Goal: Task Accomplishment & Management: Use online tool/utility

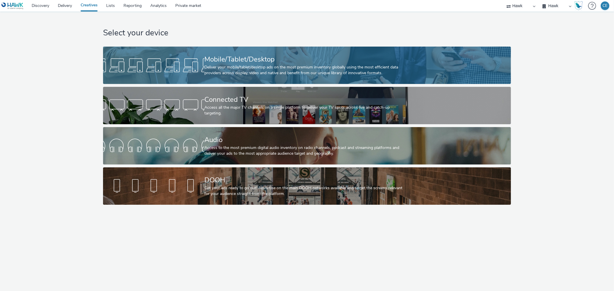
click at [183, 74] on div at bounding box center [153, 65] width 101 height 18
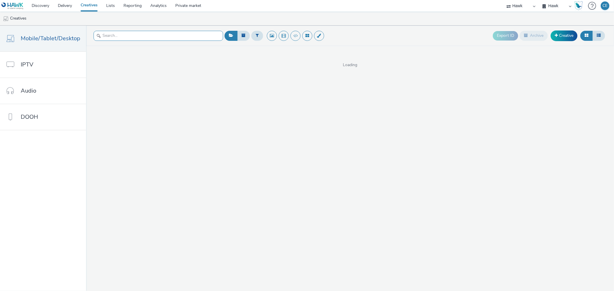
click at [168, 37] on input "text" at bounding box center [158, 36] width 129 height 10
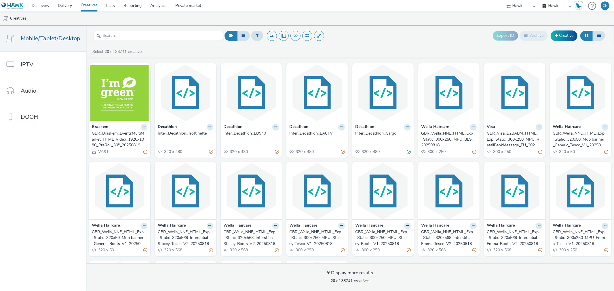
scroll to position [94, 0]
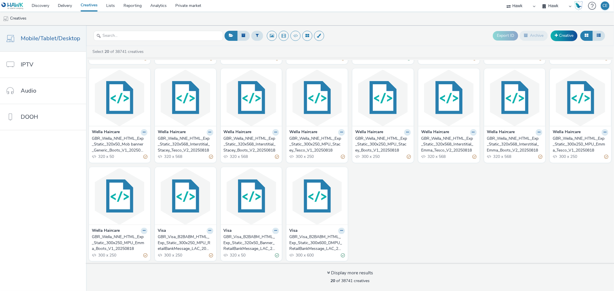
click at [178, 155] on span "320 x 568" at bounding box center [172, 156] width 19 height 5
click at [306, 137] on div "GBR_Wella_NNE_HTML_Exp_Static_300x250_MPU_Stacey_Tesco_V1_20250818" at bounding box center [315, 145] width 53 height 18
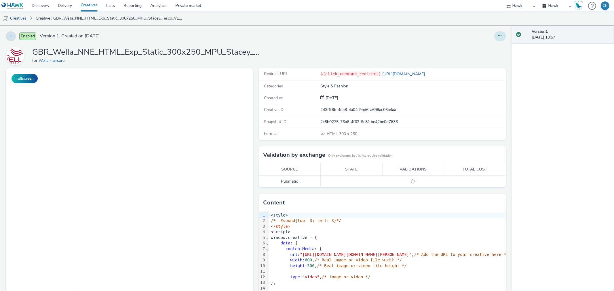
click at [499, 37] on button at bounding box center [500, 36] width 12 height 10
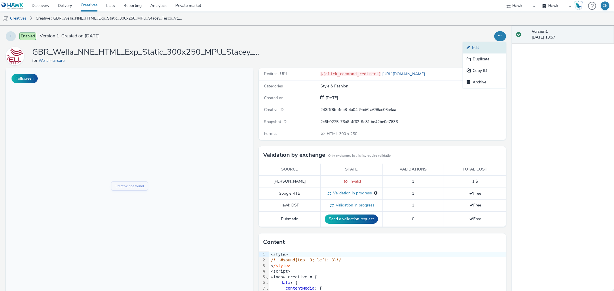
click at [498, 46] on link "Edit" at bounding box center [484, 48] width 43 height 12
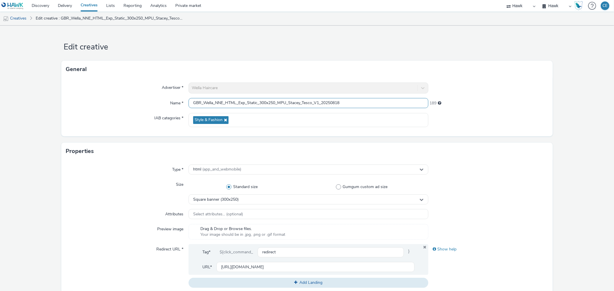
drag, startPoint x: 385, startPoint y: 104, endPoint x: 157, endPoint y: 102, distance: 228.2
click at [157, 102] on div "Name * GBR_Wella_NNE_HTML_Exp_Static_300x250_MPU_Stacey_Tesco_V1_20250818 189" at bounding box center [307, 103] width 482 height 10
click at [28, 20] on link "Creatives" at bounding box center [14, 19] width 29 height 14
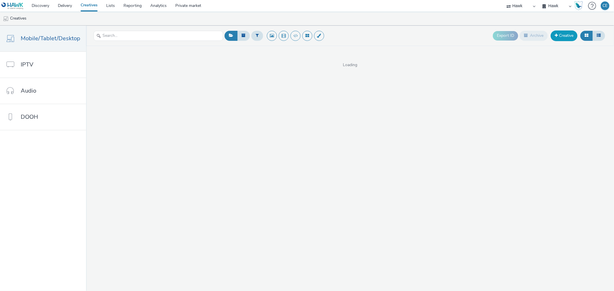
click at [570, 36] on link "Creative" at bounding box center [563, 35] width 27 height 10
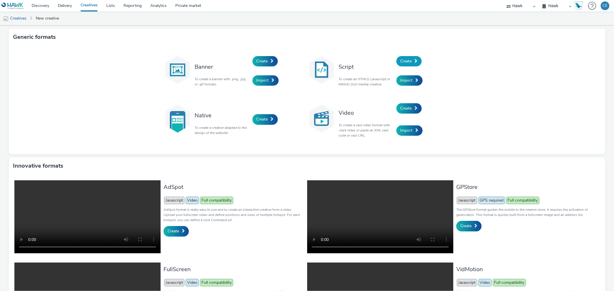
click at [404, 62] on span "Create" at bounding box center [406, 60] width 12 height 5
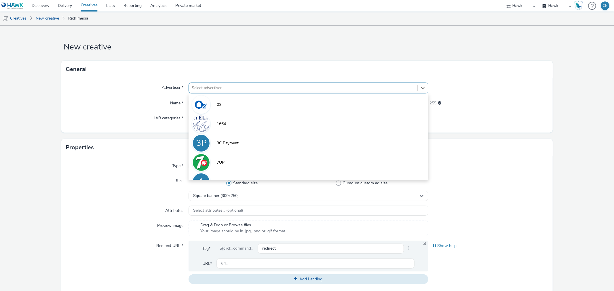
click at [327, 85] on div at bounding box center [303, 88] width 222 height 7
type input "leno"
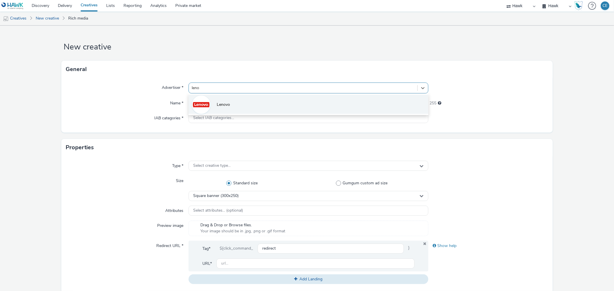
click at [248, 98] on li "Lenovo" at bounding box center [307, 104] width 239 height 19
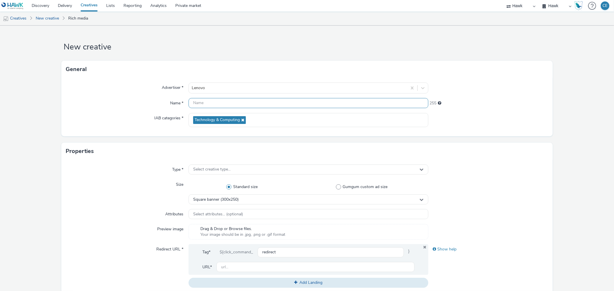
click at [246, 104] on input "text" at bounding box center [307, 103] width 239 height 10
paste input "GBR_Wella_NNE_HTML_Exp_Static_300x250_MPU_Stacey_Tesco_V1_20250818"
click at [216, 101] on input "GBR_Wella_NNE_HTML_Exp_Static_300x250_MPU_Stacey_Tesco_V1_20250818" at bounding box center [307, 103] width 239 height 10
drag, startPoint x: 204, startPoint y: 101, endPoint x: 222, endPoint y: 105, distance: 18.6
click at [222, 105] on input "GBR_Wella_NNE_HTML_Exp_Static_300x250_MPU_Stacey_Tesco_V1_20250818" at bounding box center [307, 103] width 239 height 10
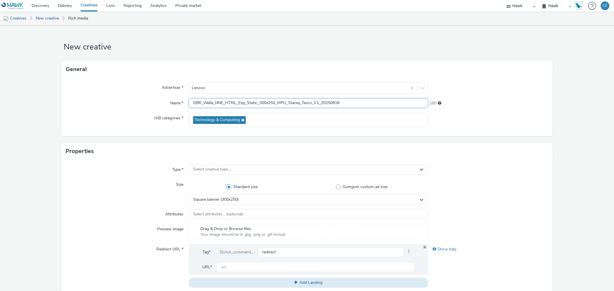
paste input "Lenovo_Gamescom"
drag, startPoint x: 249, startPoint y: 102, endPoint x: 243, endPoint y: 101, distance: 5.5
click at [243, 101] on input "GBR_Lenovo_Gamescom_HTML_Exp_Static_300x250_MPU_Stacey_Tesco_V1_20250818" at bounding box center [307, 103] width 239 height 10
drag, startPoint x: 249, startPoint y: 102, endPoint x: 240, endPoint y: 100, distance: 9.5
click at [240, 100] on input "GBR_Lenovo_Gamescom_HTML_Exp_Static_300x250_MPU_Stacey_Tesco_V1_20250818" at bounding box center [307, 103] width 239 height 10
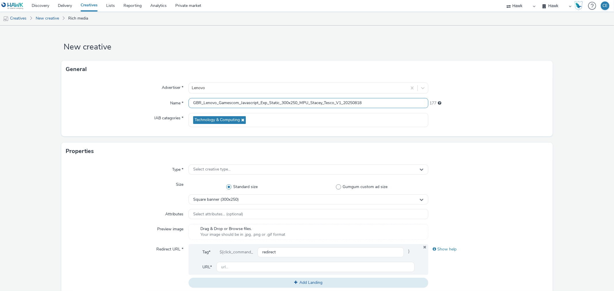
type input "GBR_Lenovo_Gamescom_Javascript_Exp_Static_300x250_MPU_Stacey_Tesco_V1_20250818"
